Goal: Task Accomplishment & Management: Manage account settings

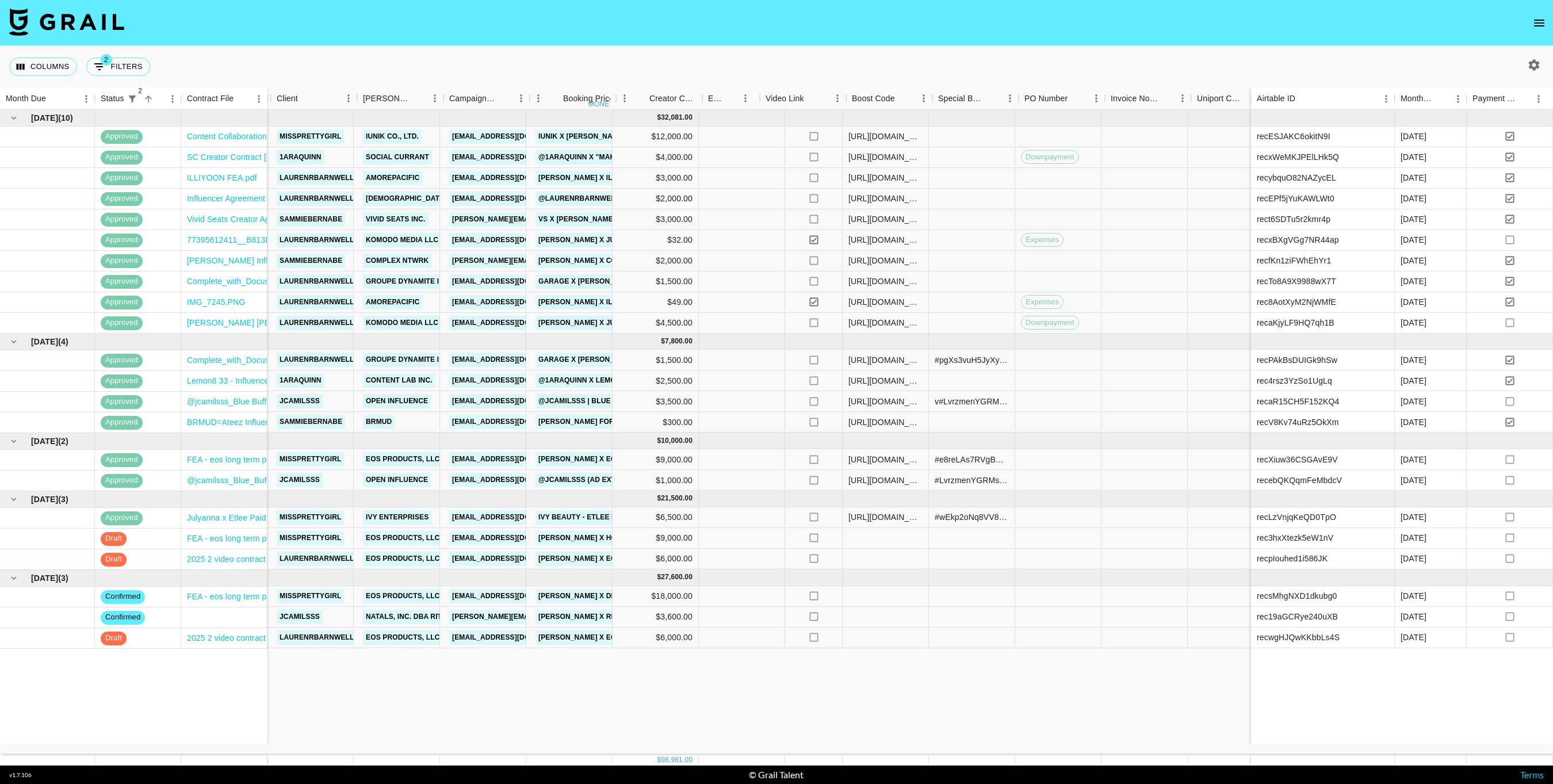
scroll to position [0, 328]
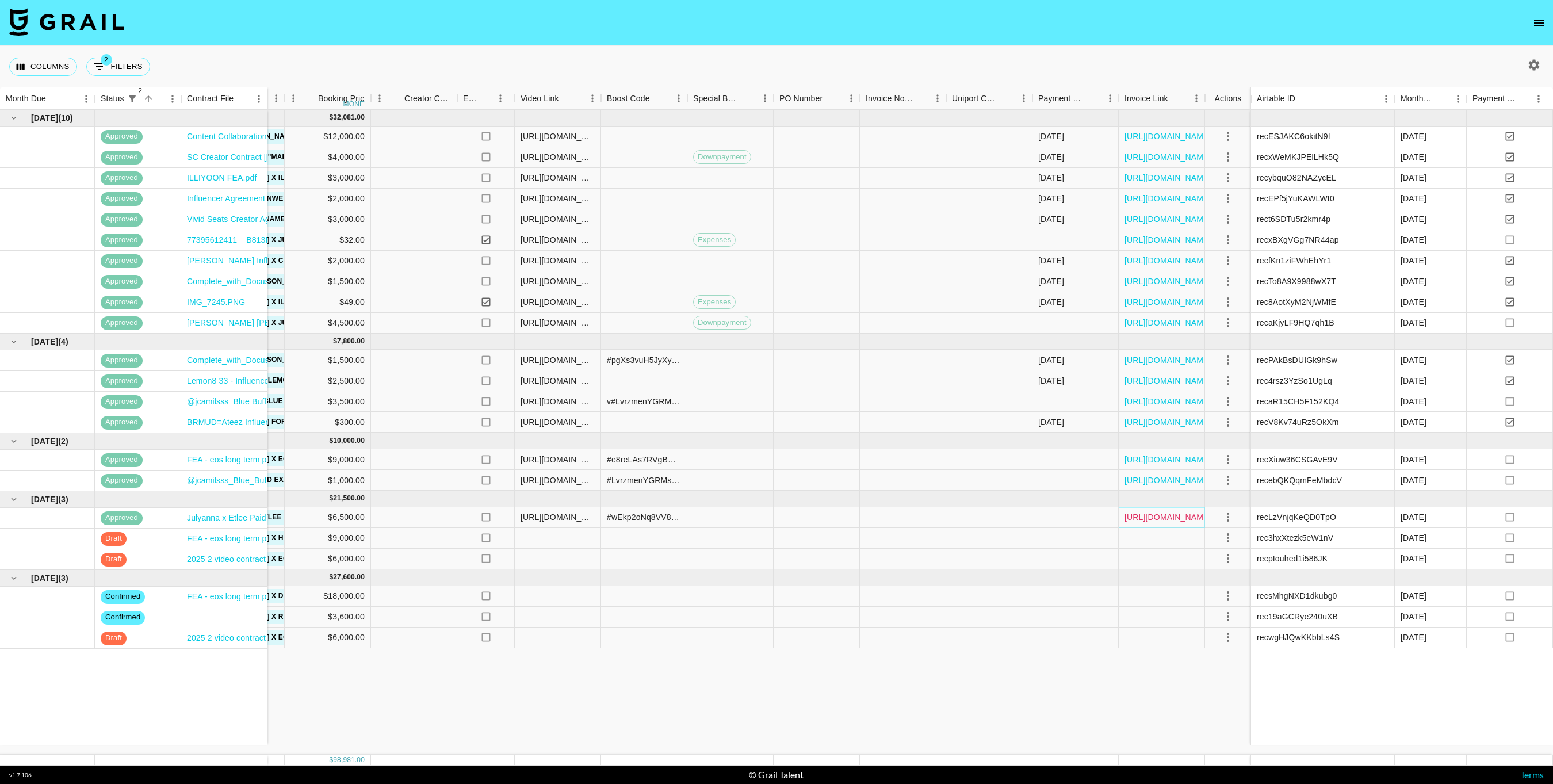
click at [1143, 514] on link "[URL][DOMAIN_NAME]" at bounding box center [1168, 517] width 87 height 11
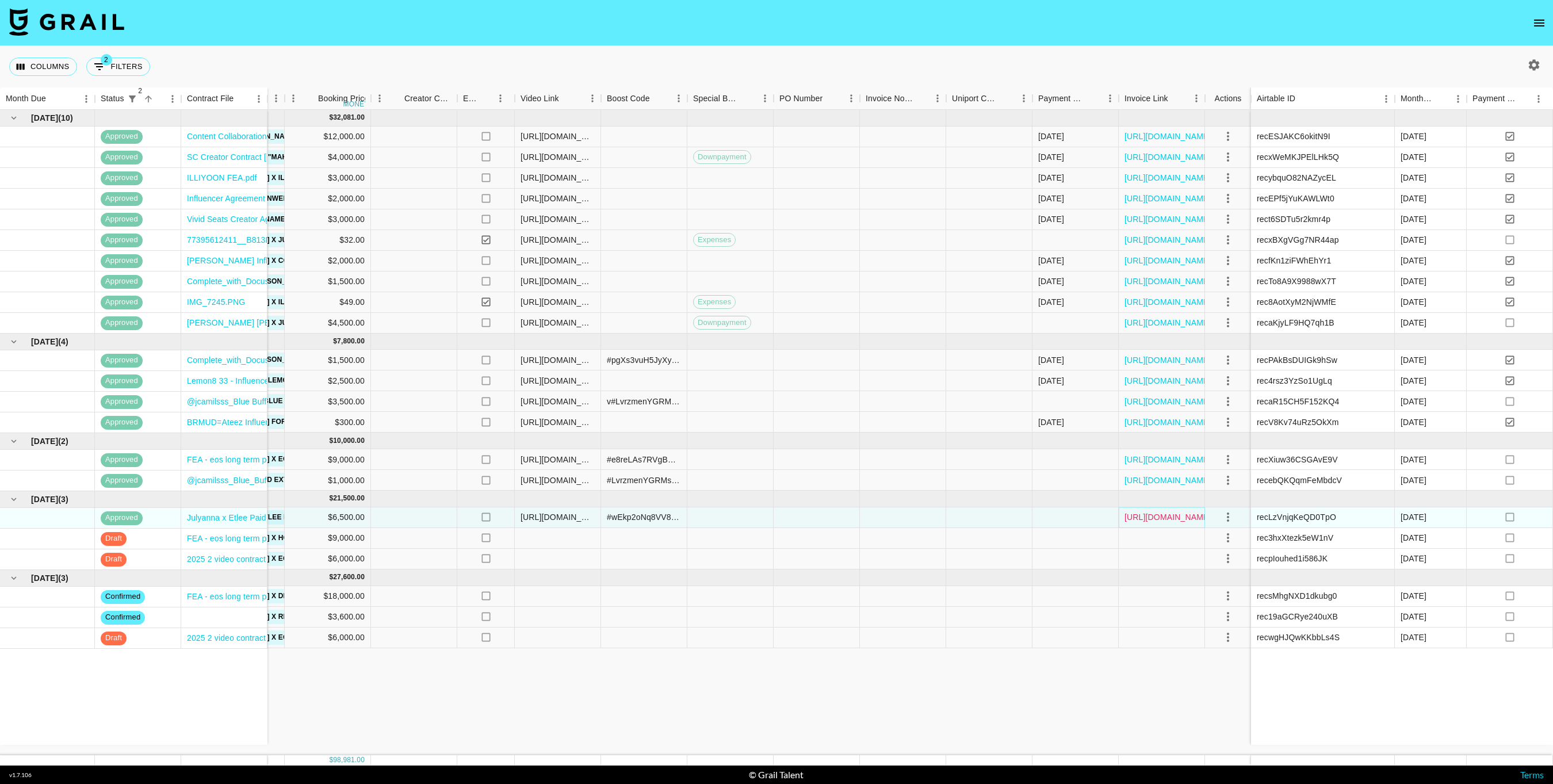
scroll to position [0, 0]
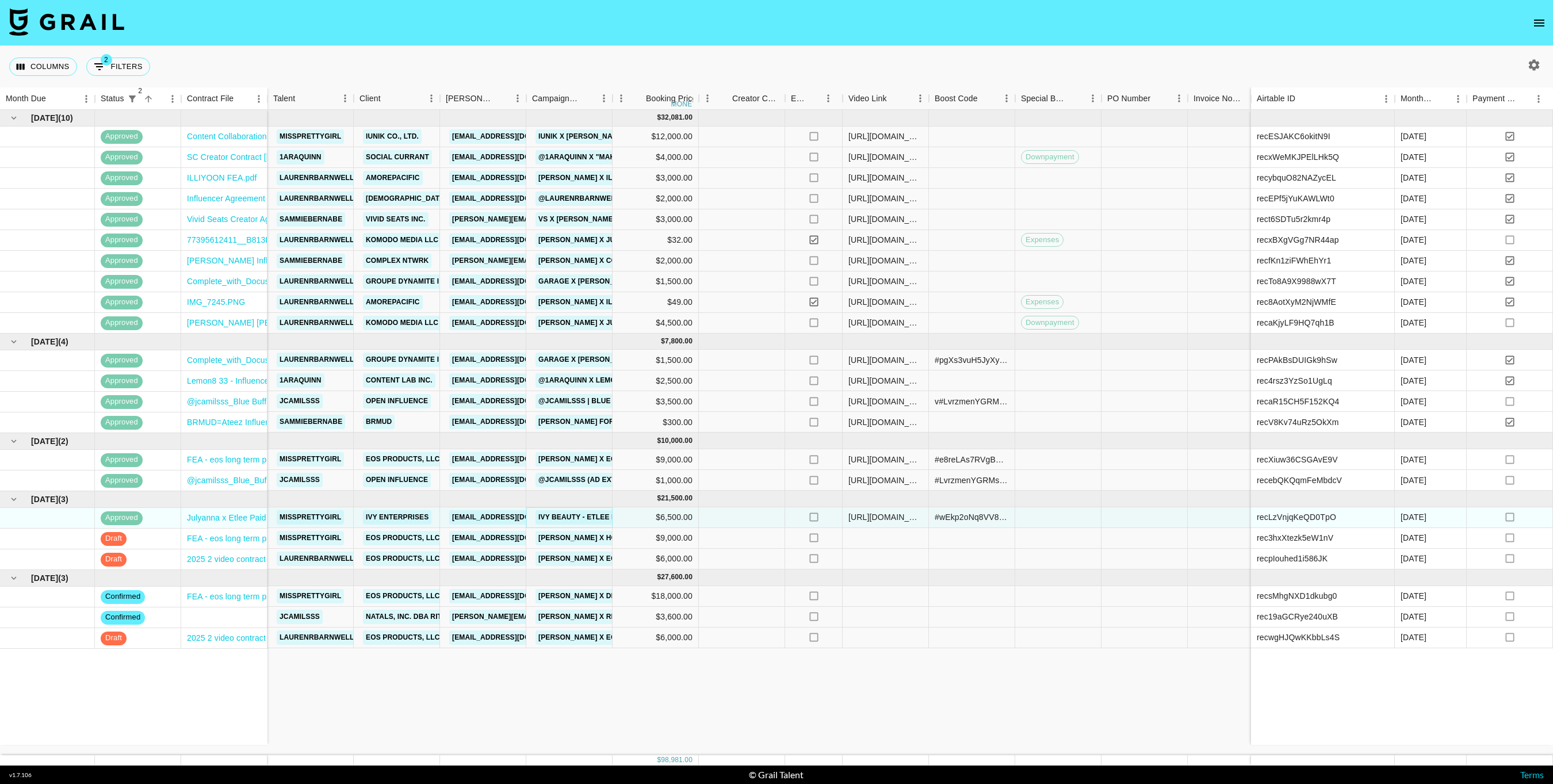
click at [562, 513] on link "Ivy Beauty - Etlee Fragrance Launch ([DATE])" at bounding box center [628, 517] width 186 height 14
click at [416, 512] on link "Ivy Enterprises" at bounding box center [397, 517] width 69 height 14
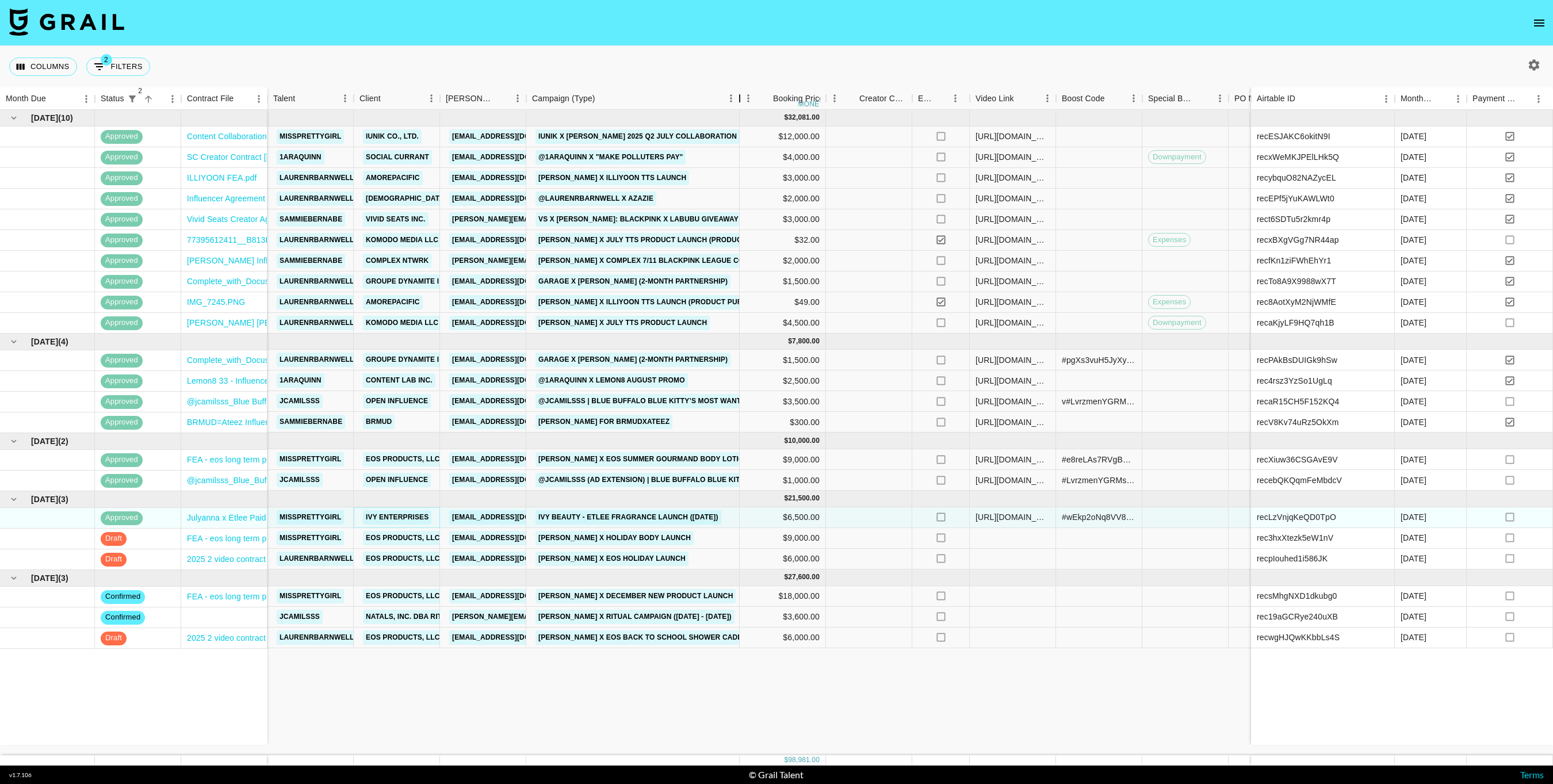
drag, startPoint x: 612, startPoint y: 102, endPoint x: 738, endPoint y: 101, distance: 126.0
click at [739, 101] on div "Campaign (Type)" at bounding box center [740, 99] width 13 height 22
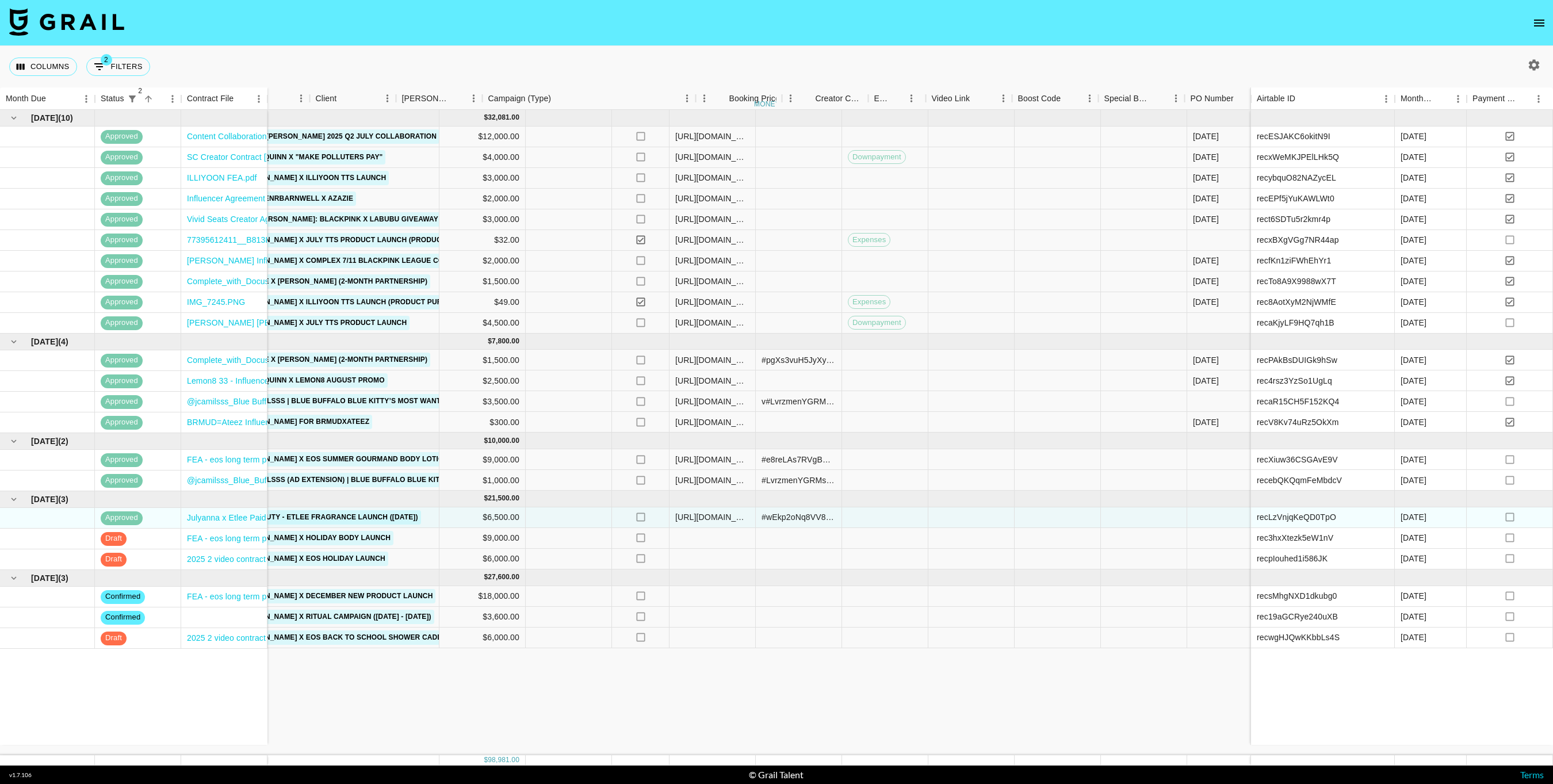
scroll to position [0, 455]
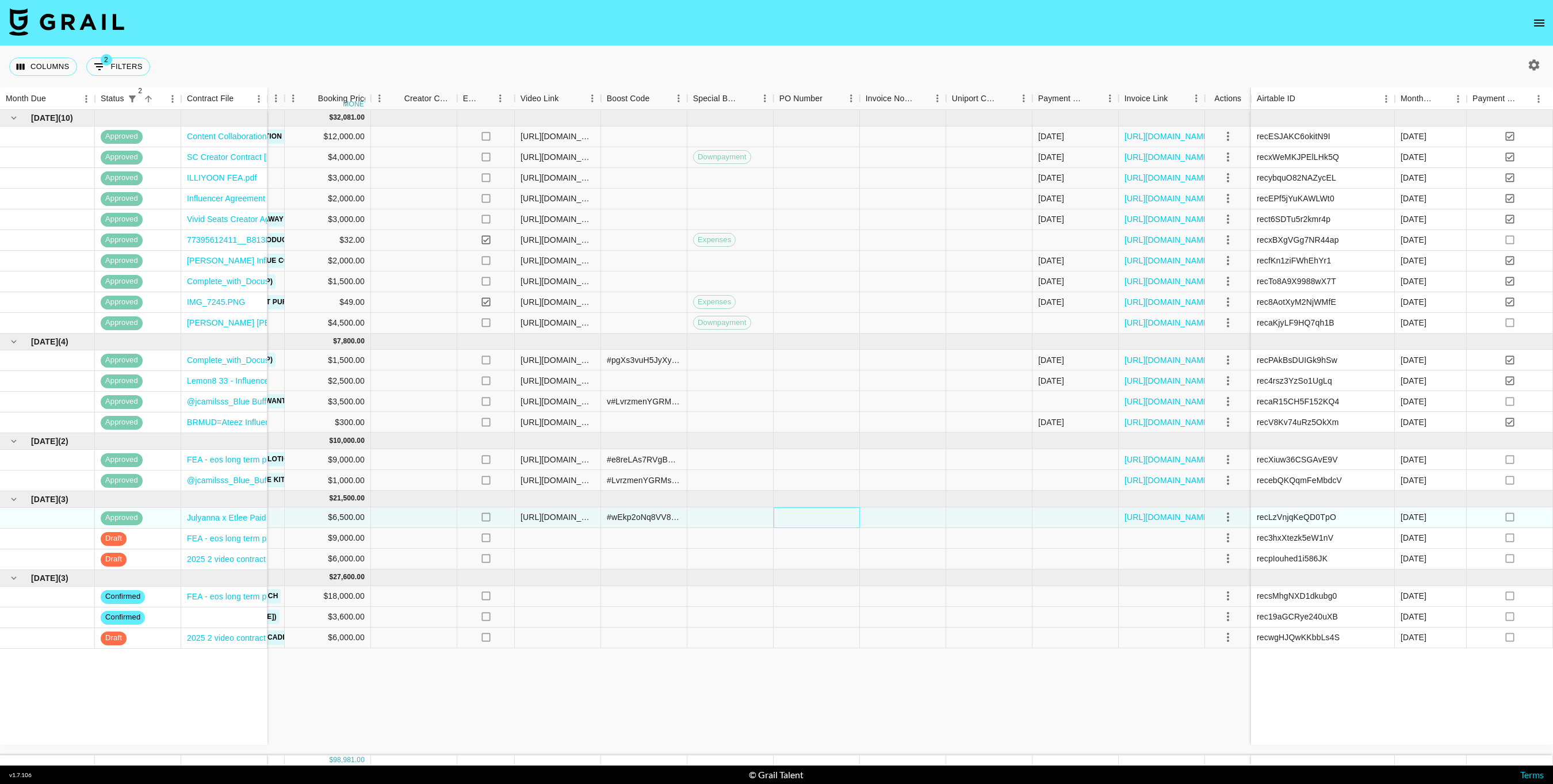
click at [790, 511] on div at bounding box center [817, 517] width 87 height 21
type input "(ATTN: [PERSON_NAME])"
click at [872, 517] on div at bounding box center [903, 517] width 87 height 21
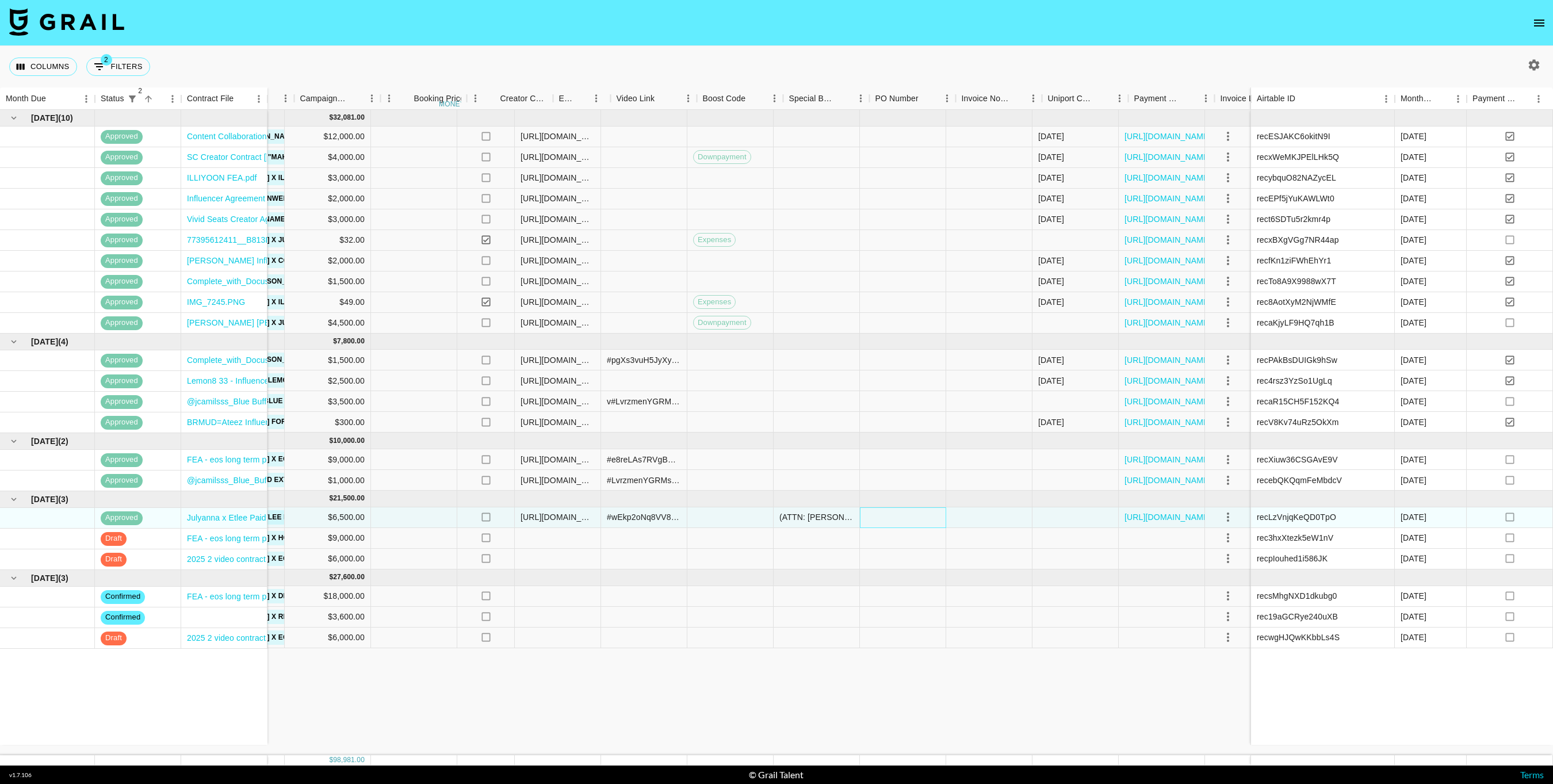
scroll to position [0, 0]
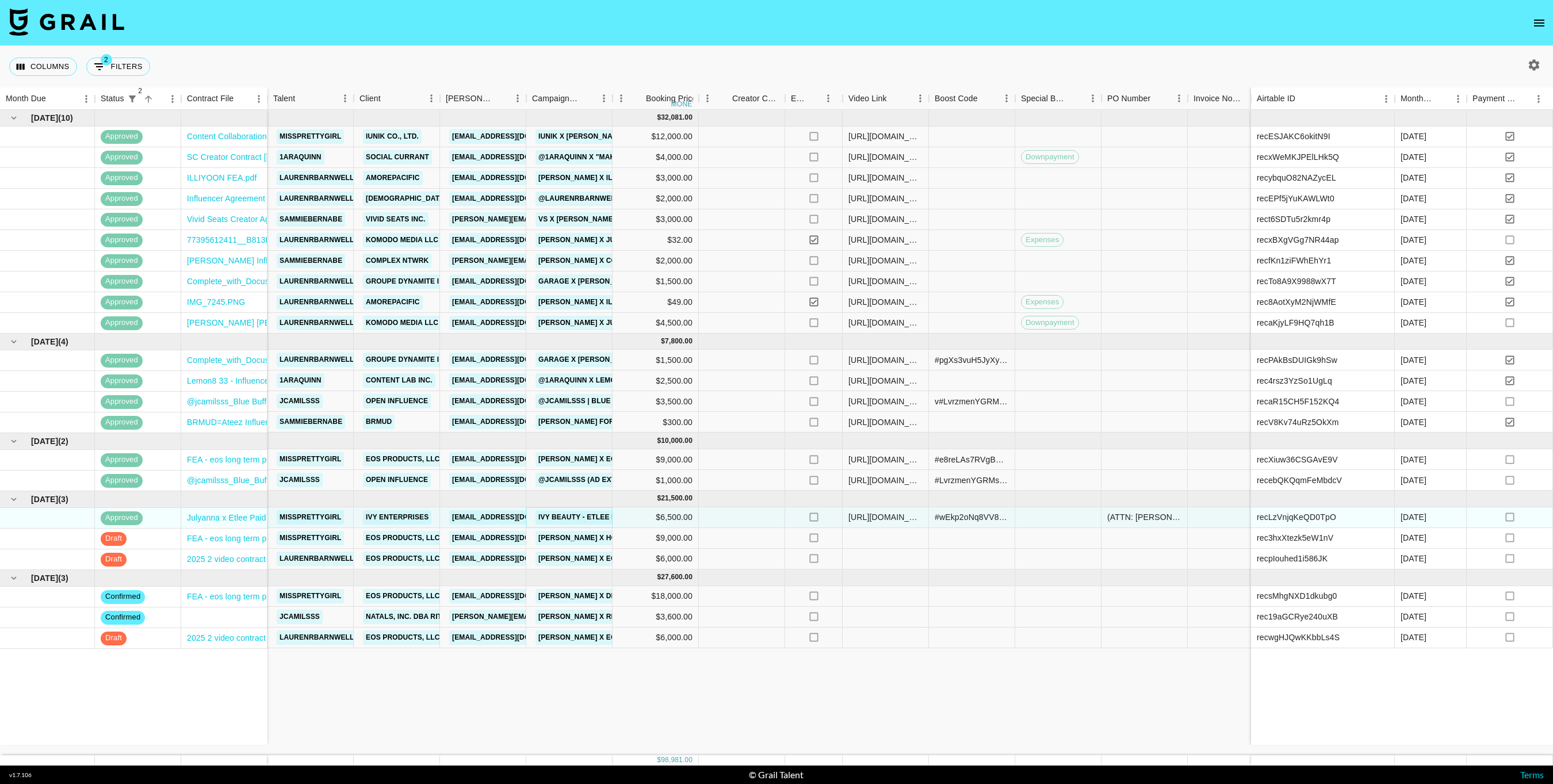
click at [577, 519] on link "Ivy Beauty - Etlee Fragrance Launch ([DATE])" at bounding box center [628, 517] width 186 height 14
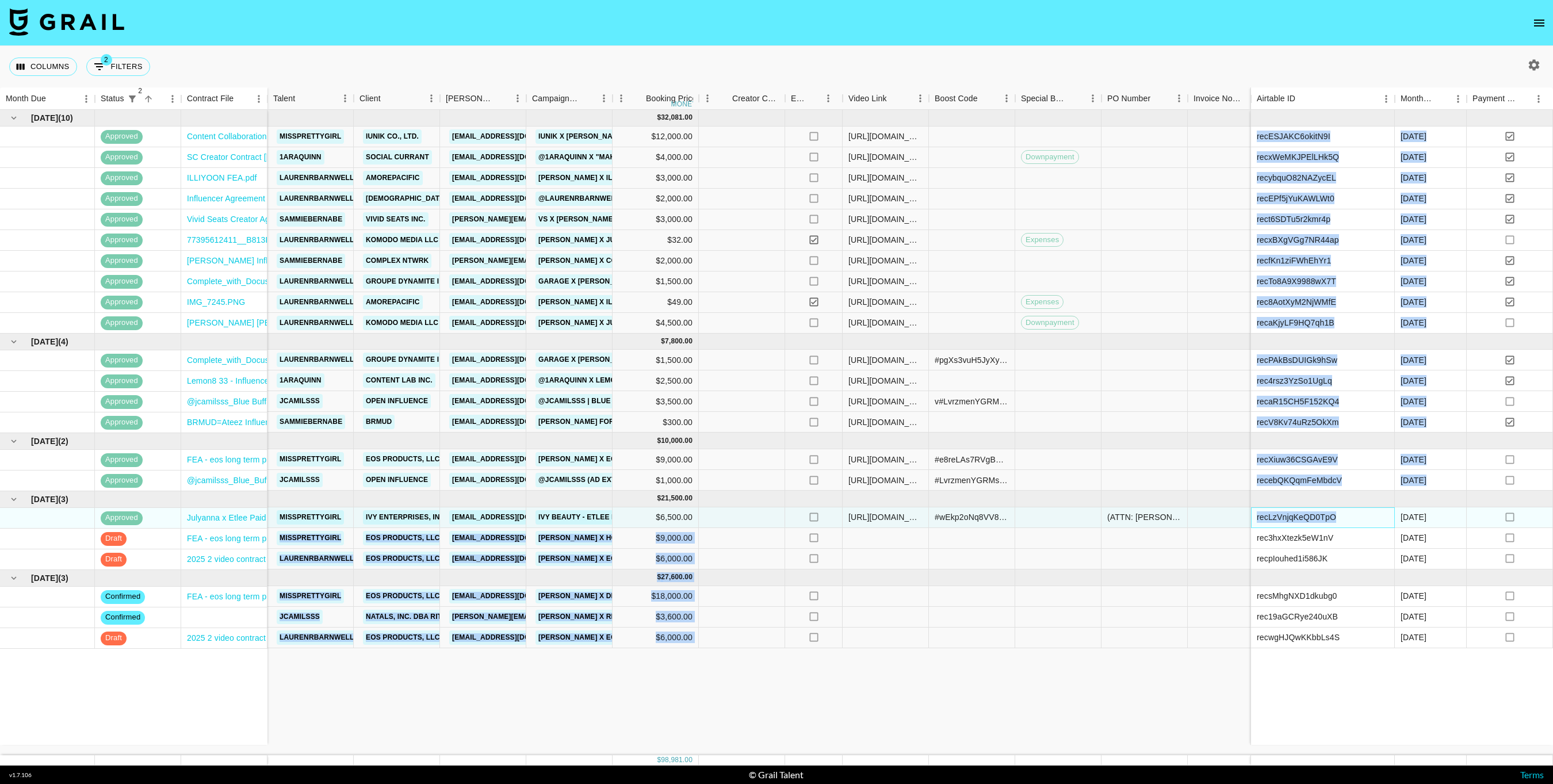
drag, startPoint x: 1346, startPoint y: 516, endPoint x: 1248, endPoint y: 517, distance: 98.0
click at [1248, 517] on div "[DATE] ( 10 ) approved Content Collaboration Contract_Julyanna Colby x iUNK ([D…" at bounding box center [940, 432] width 1881 height 645
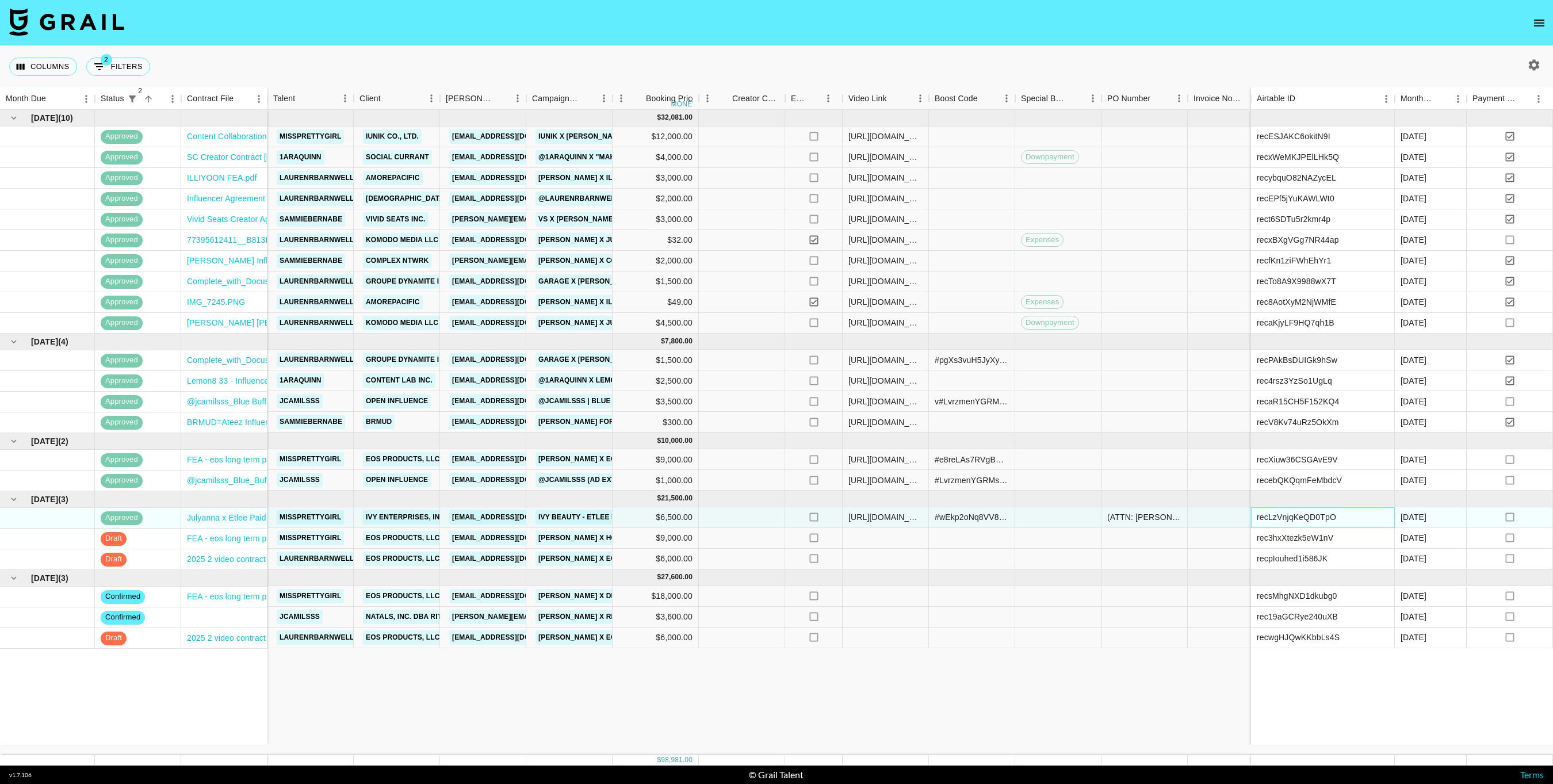
click at [1301, 516] on div "recLzVnjqKeQD0TpO" at bounding box center [1297, 517] width 79 height 11
copy div "recLzVnjqKeQD0TpO"
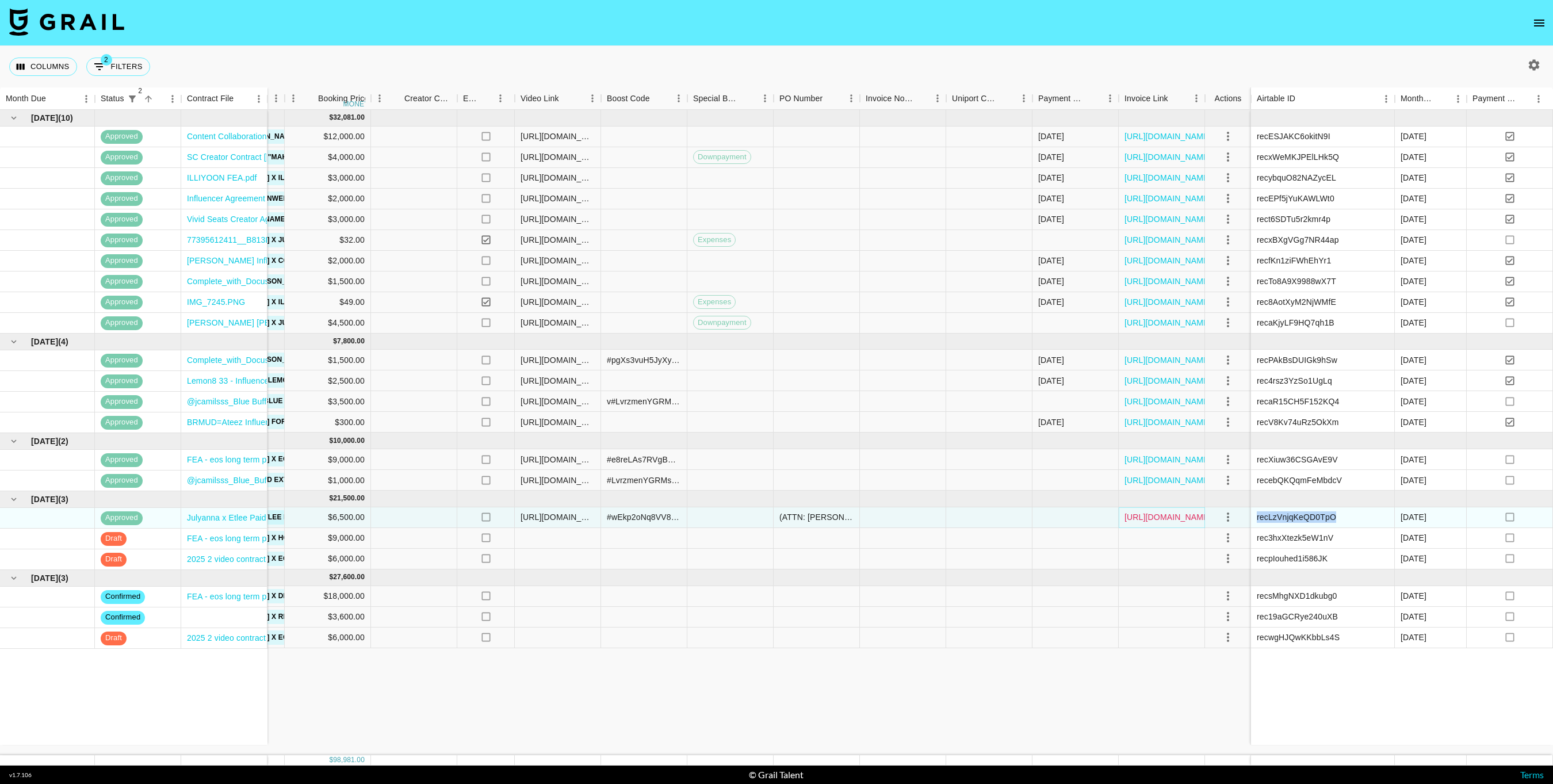
click at [1132, 517] on link "[URL][DOMAIN_NAME]" at bounding box center [1168, 517] width 87 height 11
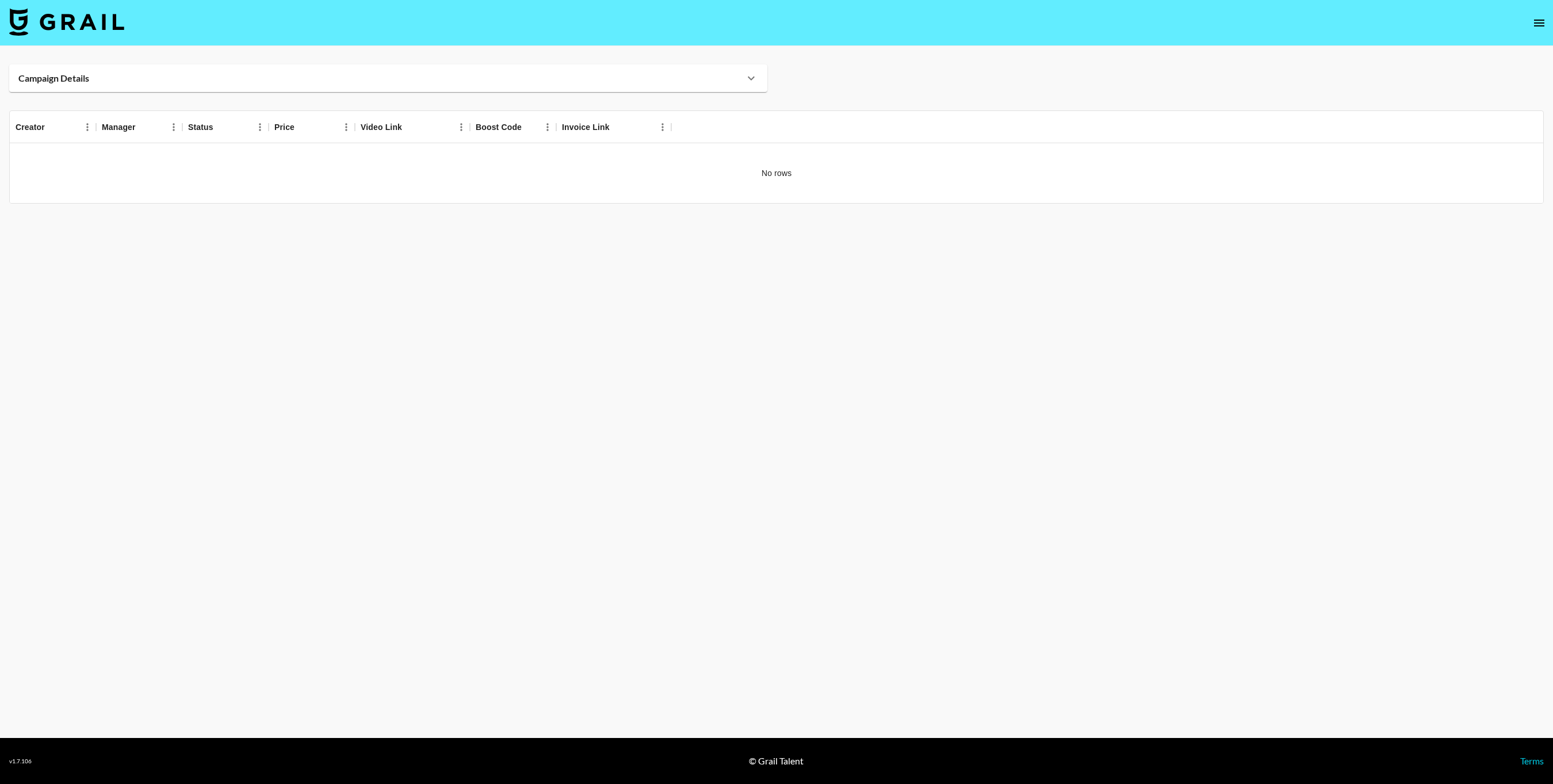
click at [757, 75] on icon at bounding box center [751, 78] width 13 height 13
click at [751, 75] on icon at bounding box center [751, 78] width 13 height 13
click at [78, 81] on strong "Campaign Details" at bounding box center [54, 78] width 71 height 11
click at [78, 79] on strong "Campaign Details" at bounding box center [54, 78] width 71 height 11
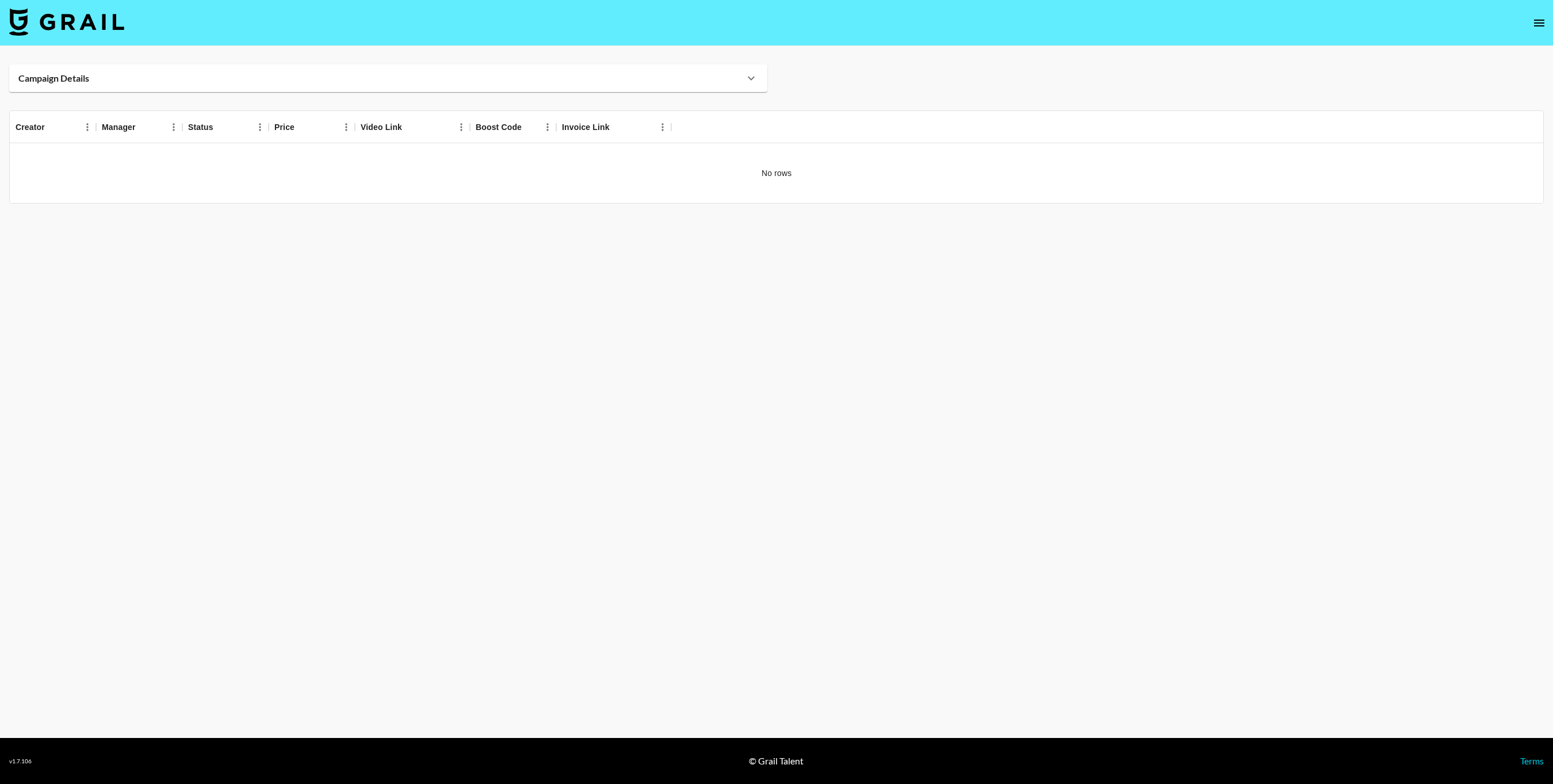
click at [78, 79] on strong "Campaign Details" at bounding box center [54, 78] width 71 height 11
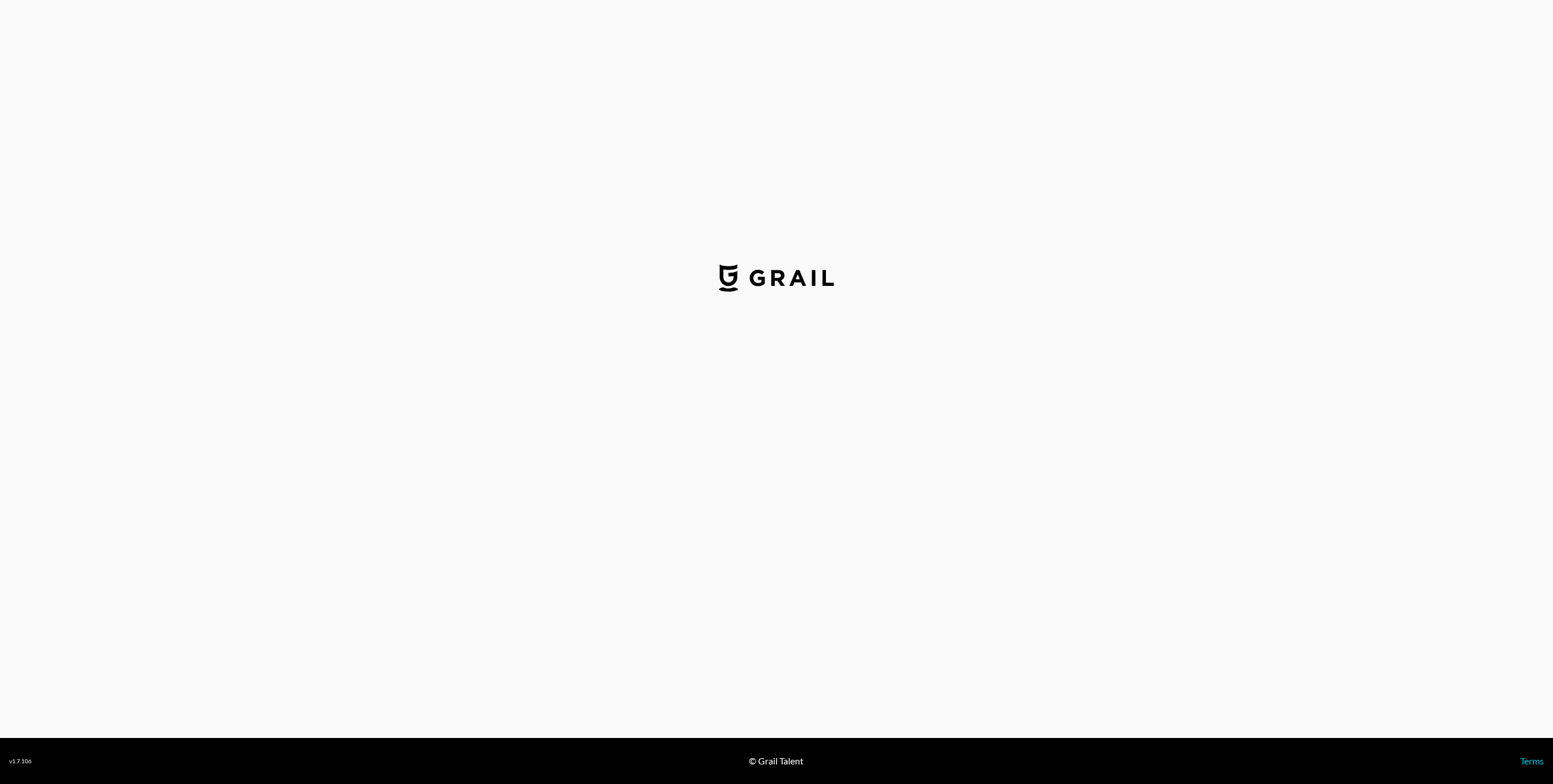
select select "USD"
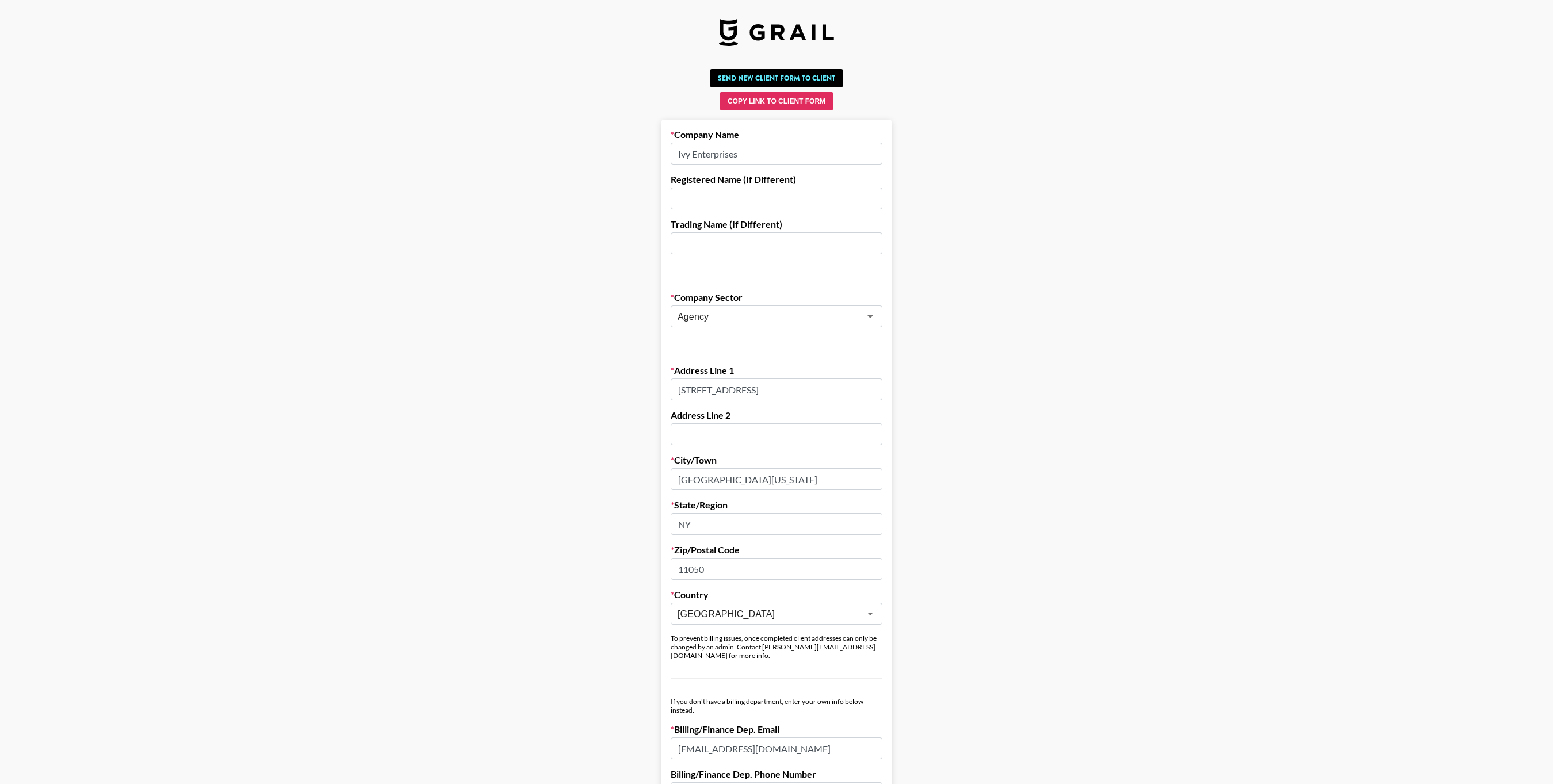
drag, startPoint x: 757, startPoint y: 155, endPoint x: 632, endPoint y: 155, distance: 125.0
click at [631, 155] on main "Send New Client Form to Client Copy Link to Client Form Company Name Ivy Enterp…" at bounding box center [776, 673] width 1534 height 1219
paste input ", Inc. d/b/a Ivy Beauty (ATTN: Chloe Park)"
drag, startPoint x: 799, startPoint y: 158, endPoint x: 885, endPoint y: 158, distance: 86.0
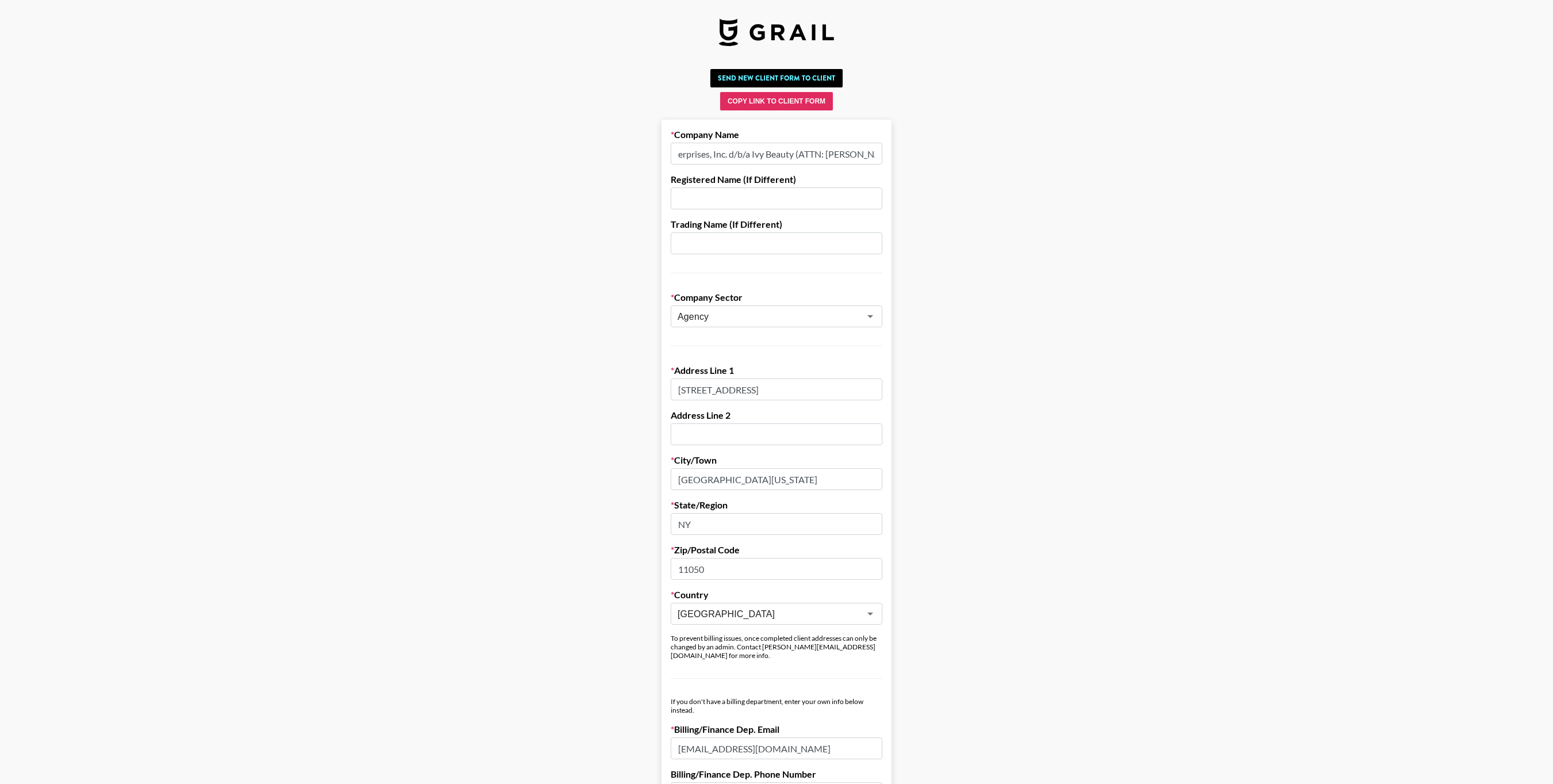
click at [885, 158] on form "Company Name Ivy Enterprises, Inc. d/b/a Ivy Beauty (ATTN: Chloe Park) Register…" at bounding box center [777, 701] width 230 height 1164
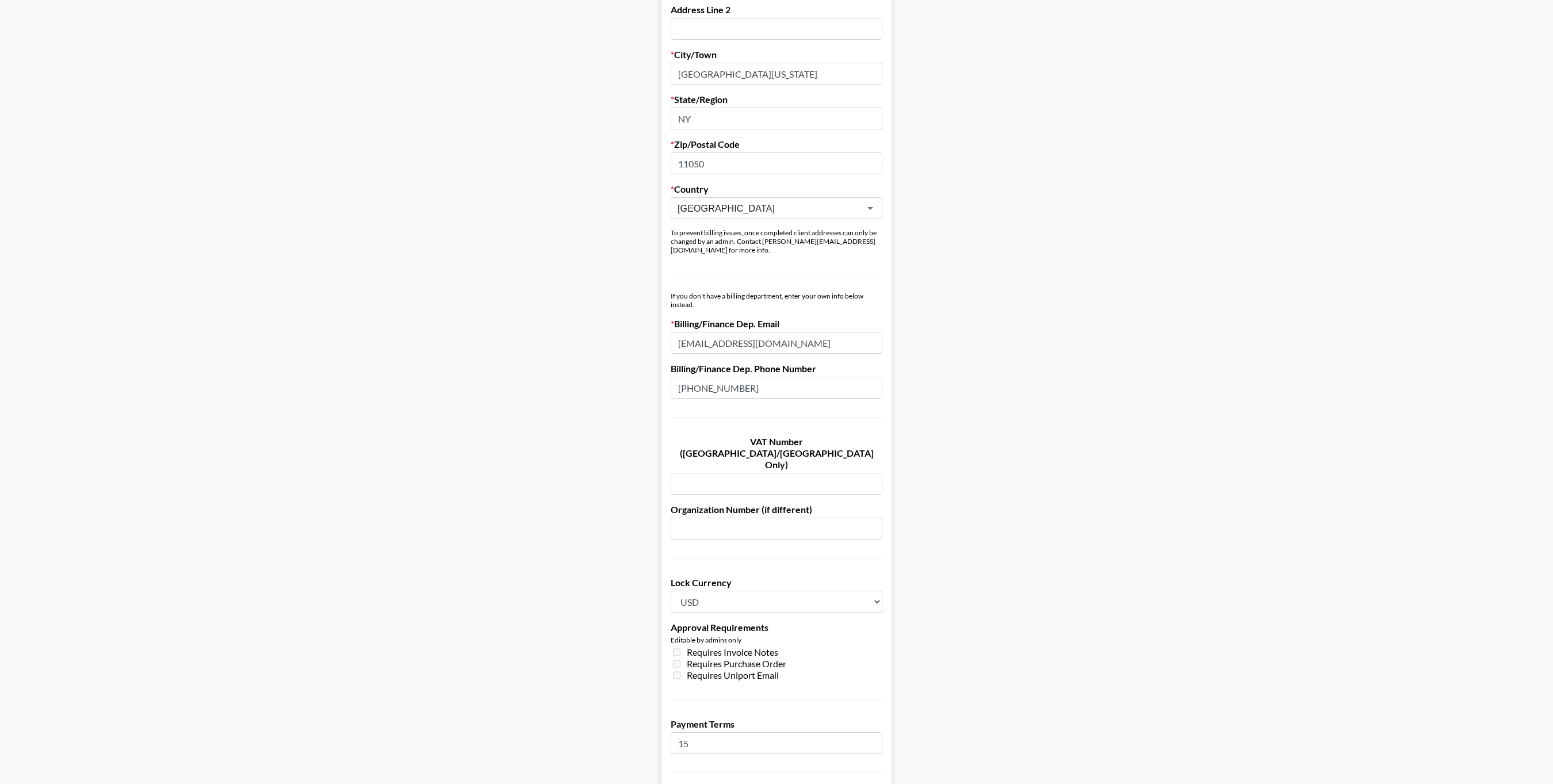
scroll to position [0, 0]
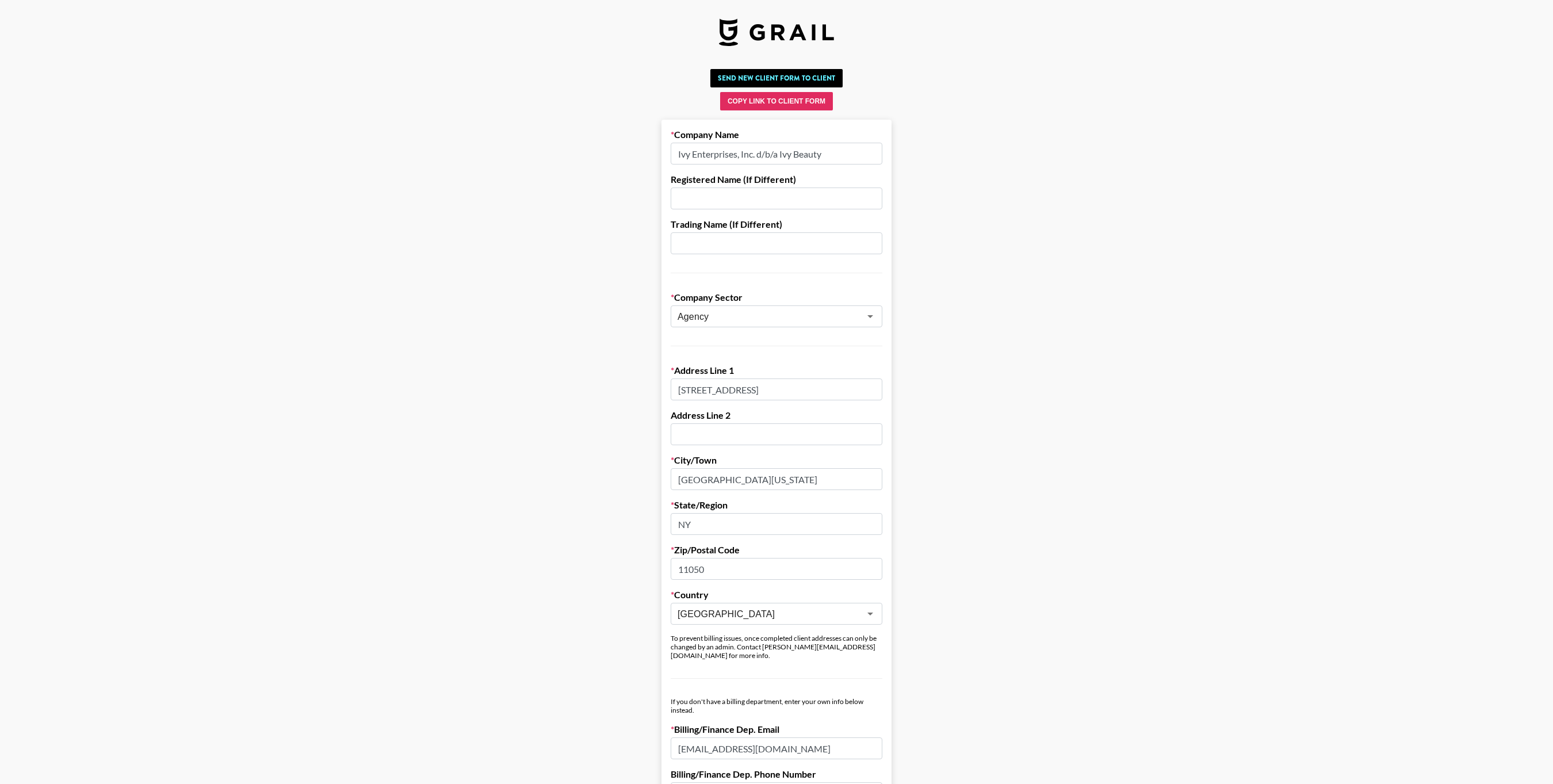
type input "Ivy Enterprises, Inc. d/b/a Ivy Beauty"
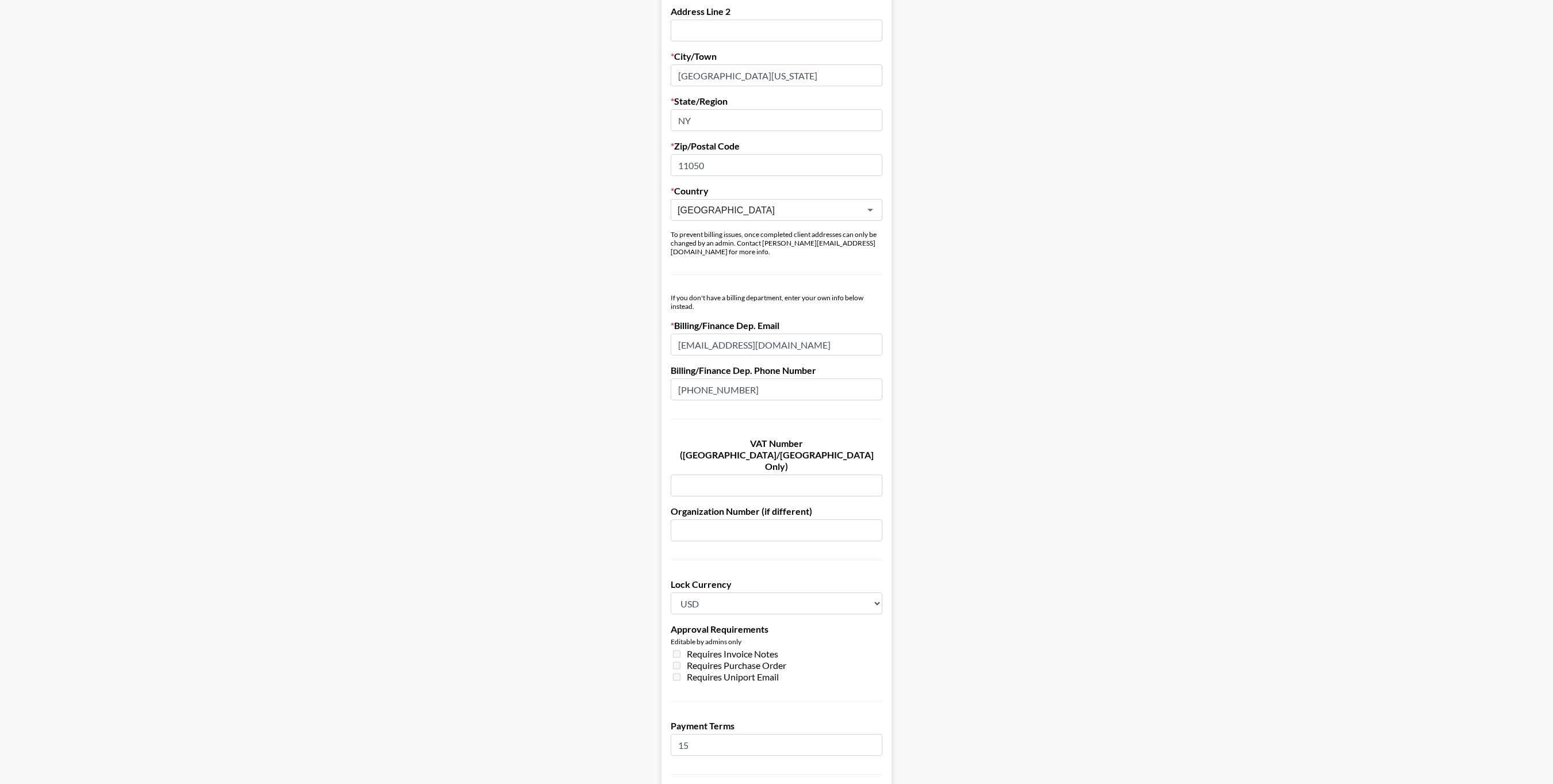
scroll to position [532, 0]
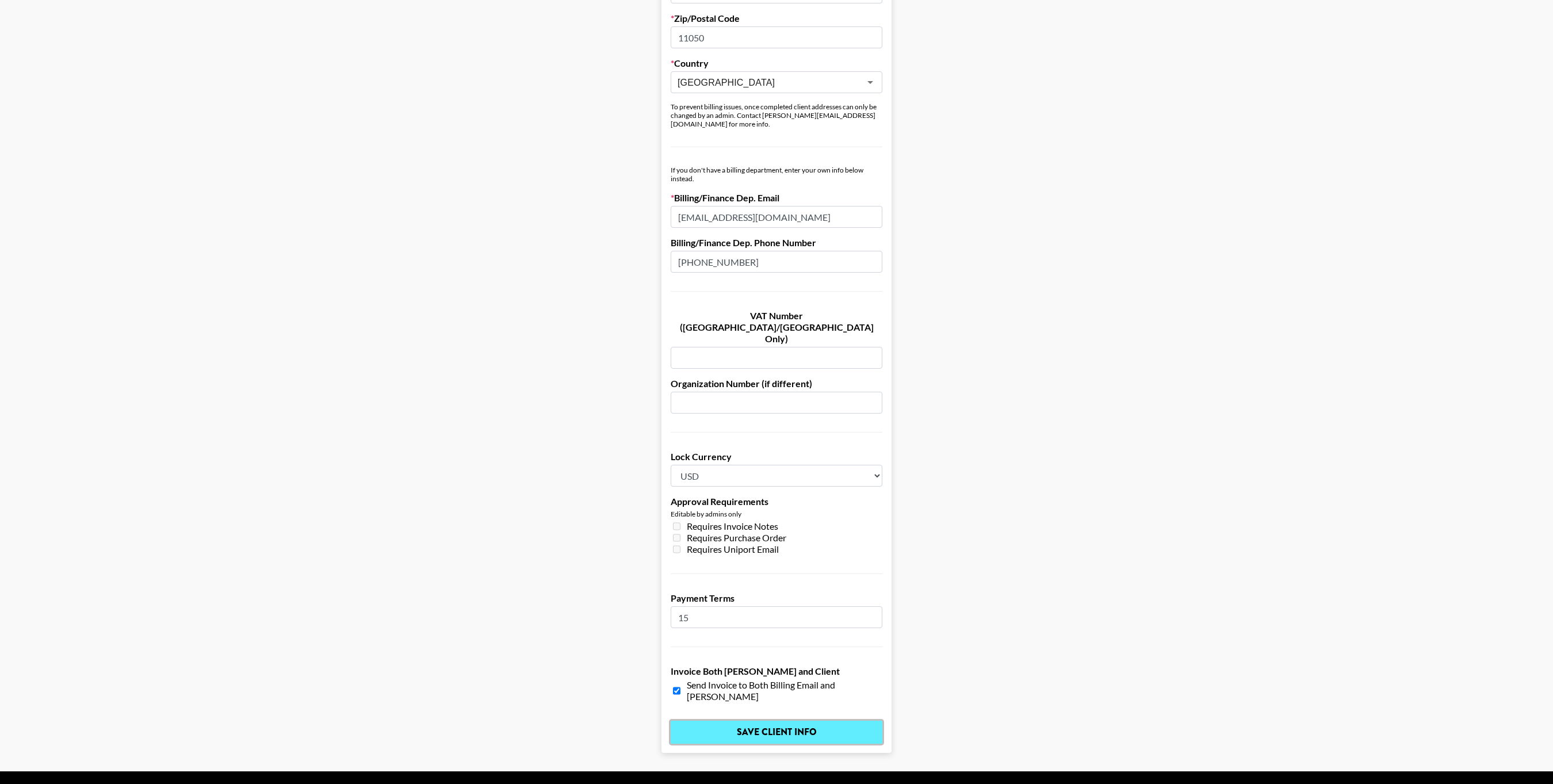
click at [807, 721] on input "Save Client Info" at bounding box center [776, 732] width 211 height 23
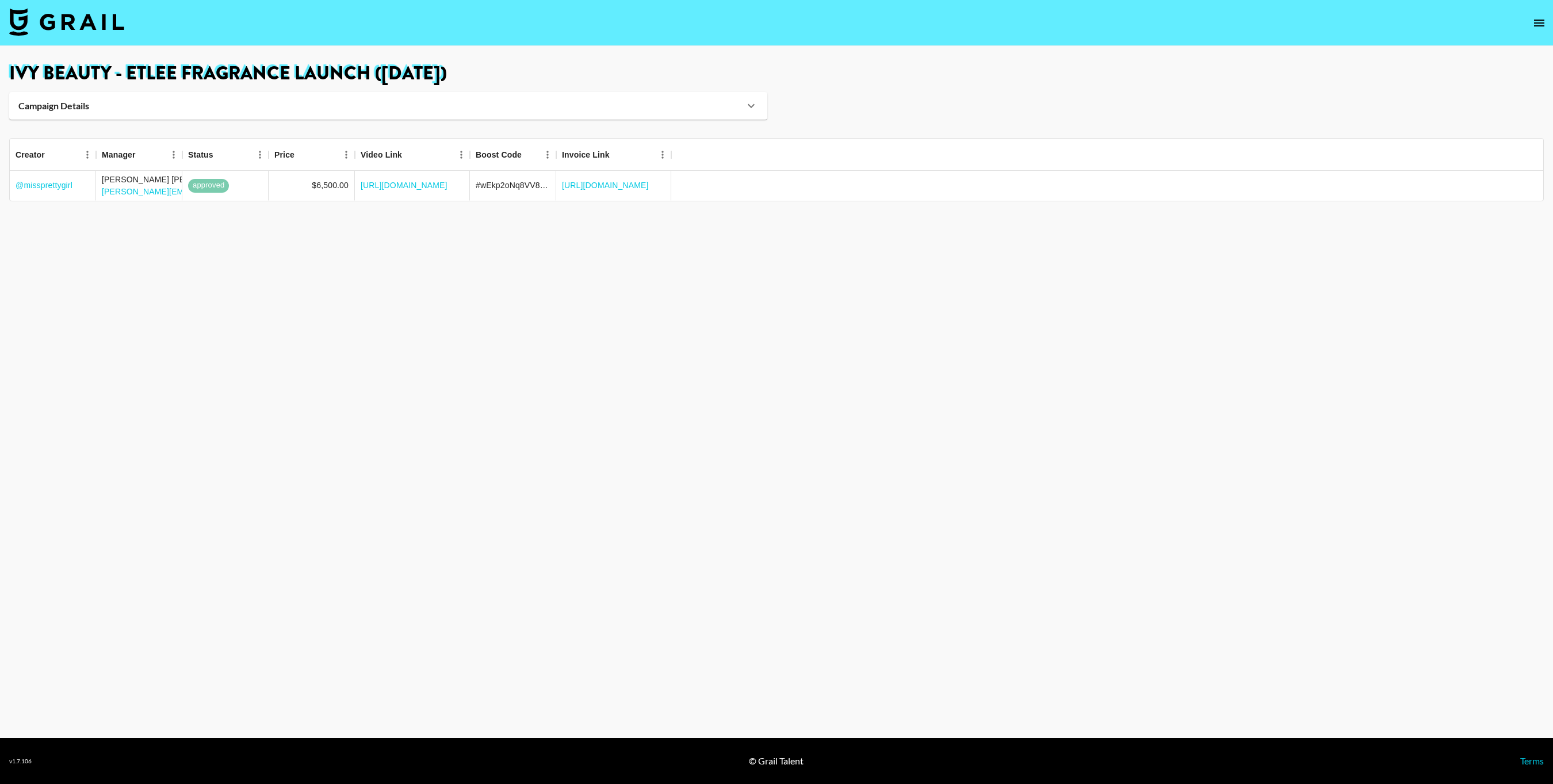
click at [755, 108] on icon at bounding box center [751, 105] width 13 height 13
